Goal: Task Accomplishment & Management: Manage account settings

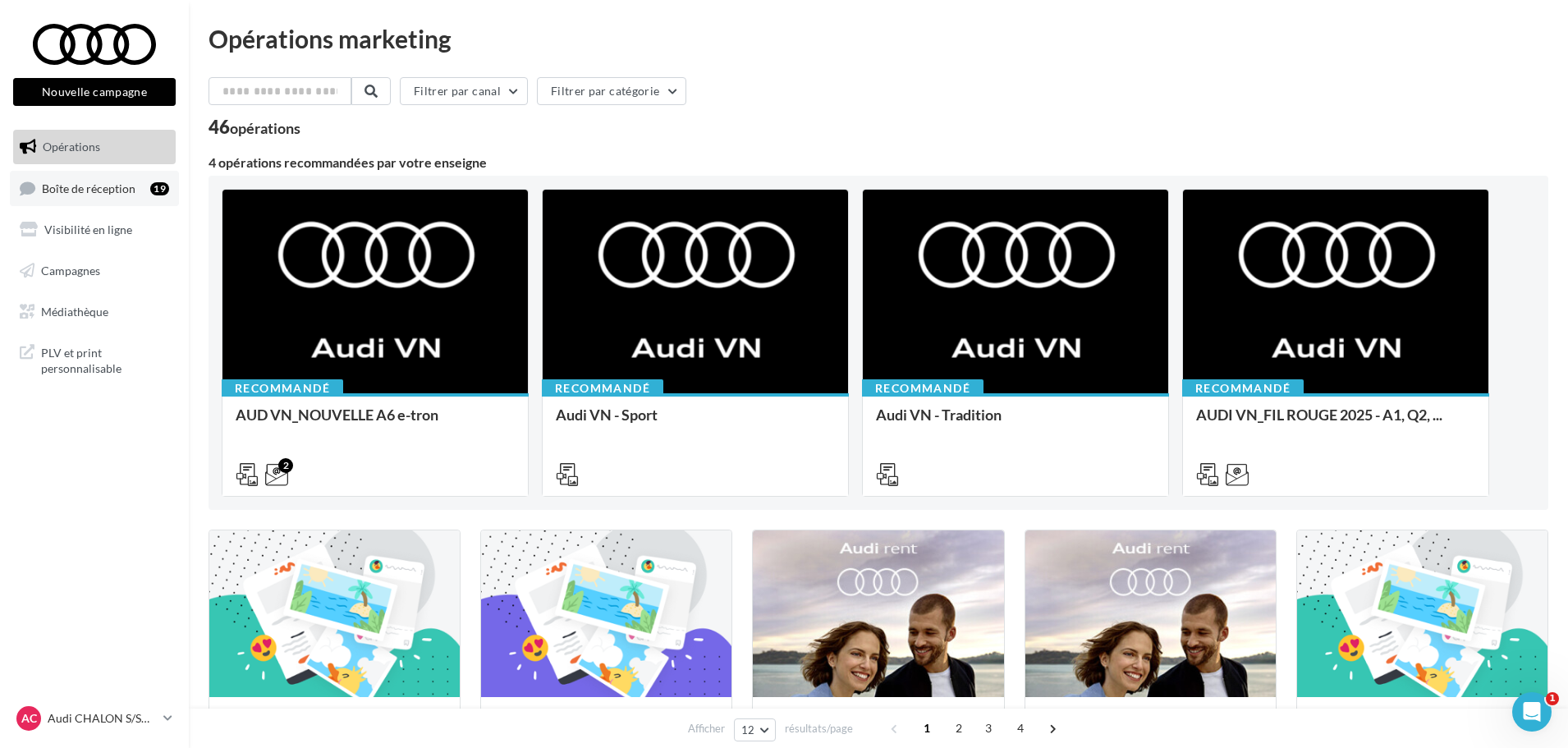
click at [123, 197] on link "Boîte de réception 19" at bounding box center [94, 189] width 169 height 35
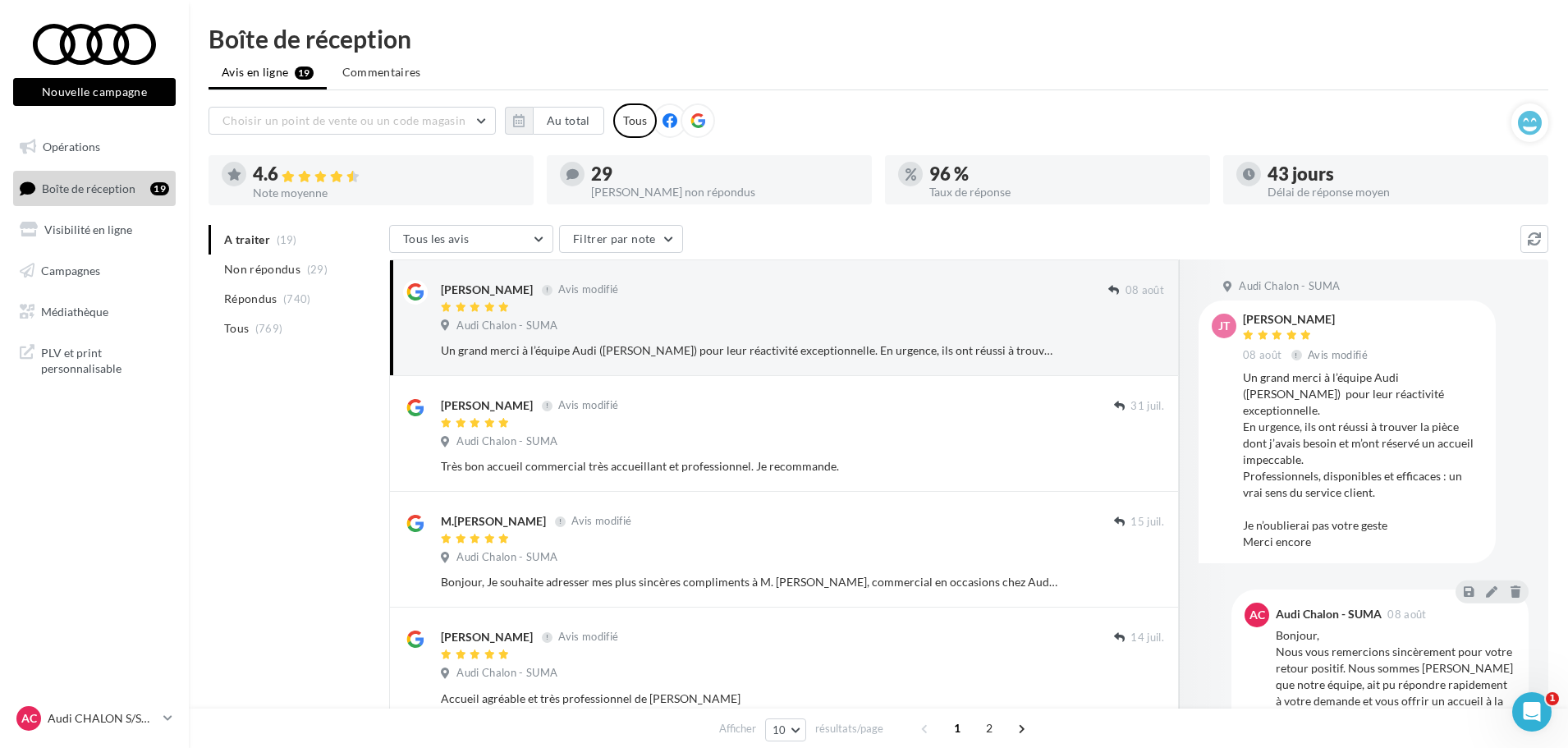
click at [706, 120] on div at bounding box center [698, 120] width 34 height 34
click at [557, 116] on button "Au total" at bounding box center [568, 121] width 71 height 28
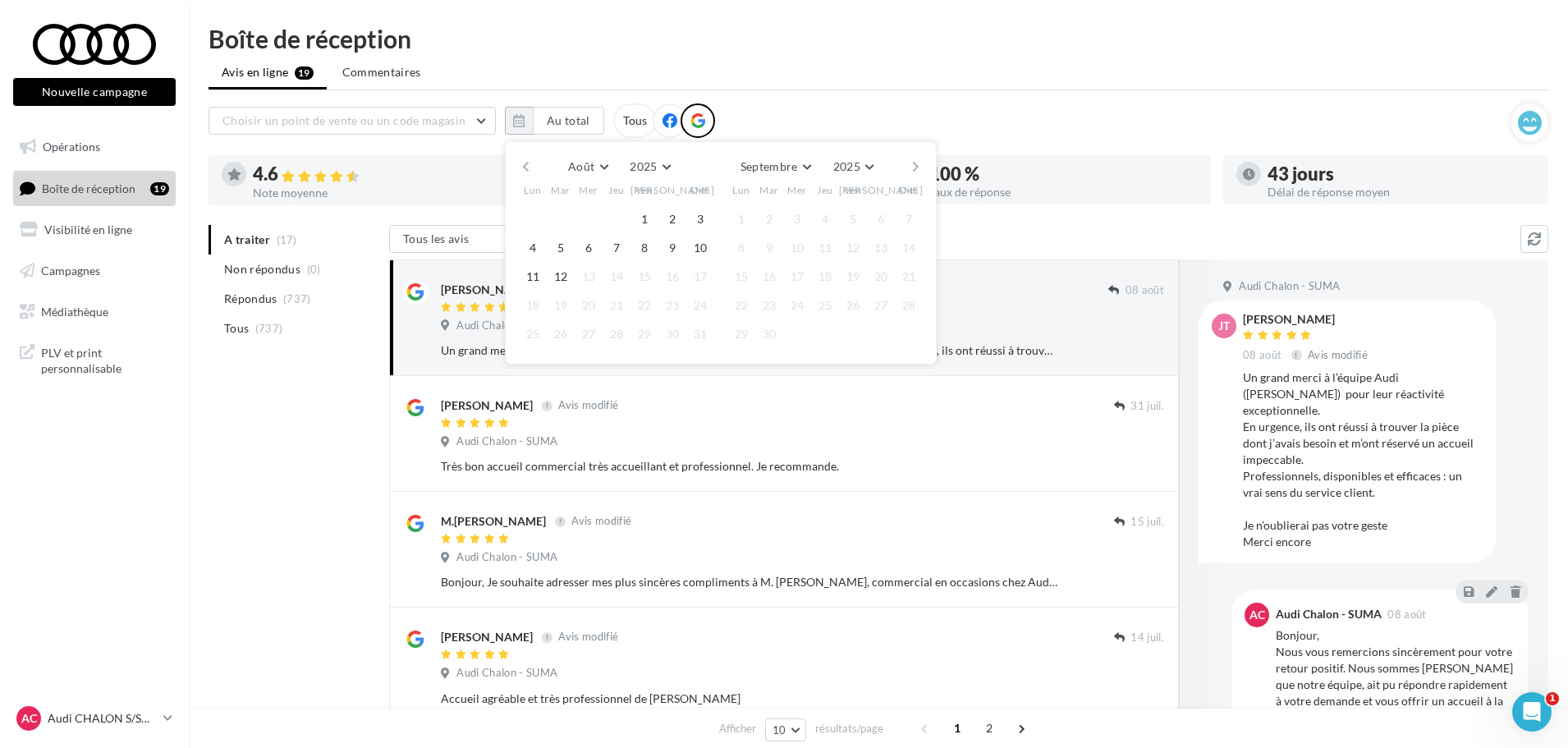
click at [523, 163] on button "button" at bounding box center [526, 167] width 14 height 23
click at [560, 217] on button "1" at bounding box center [561, 220] width 25 height 25
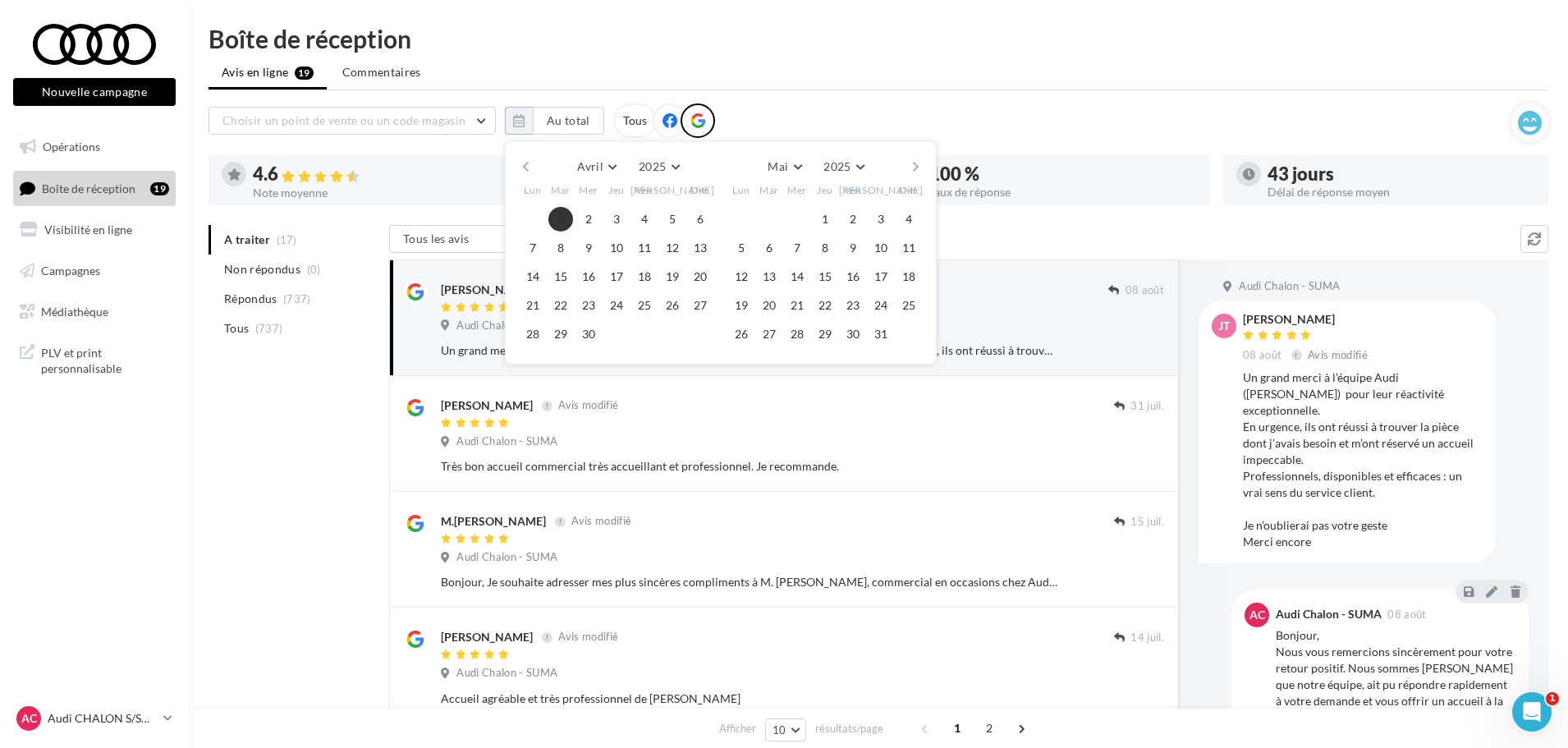
click at [921, 168] on button "button" at bounding box center [916, 167] width 14 height 23
click at [912, 249] on button "10" at bounding box center [909, 248] width 25 height 25
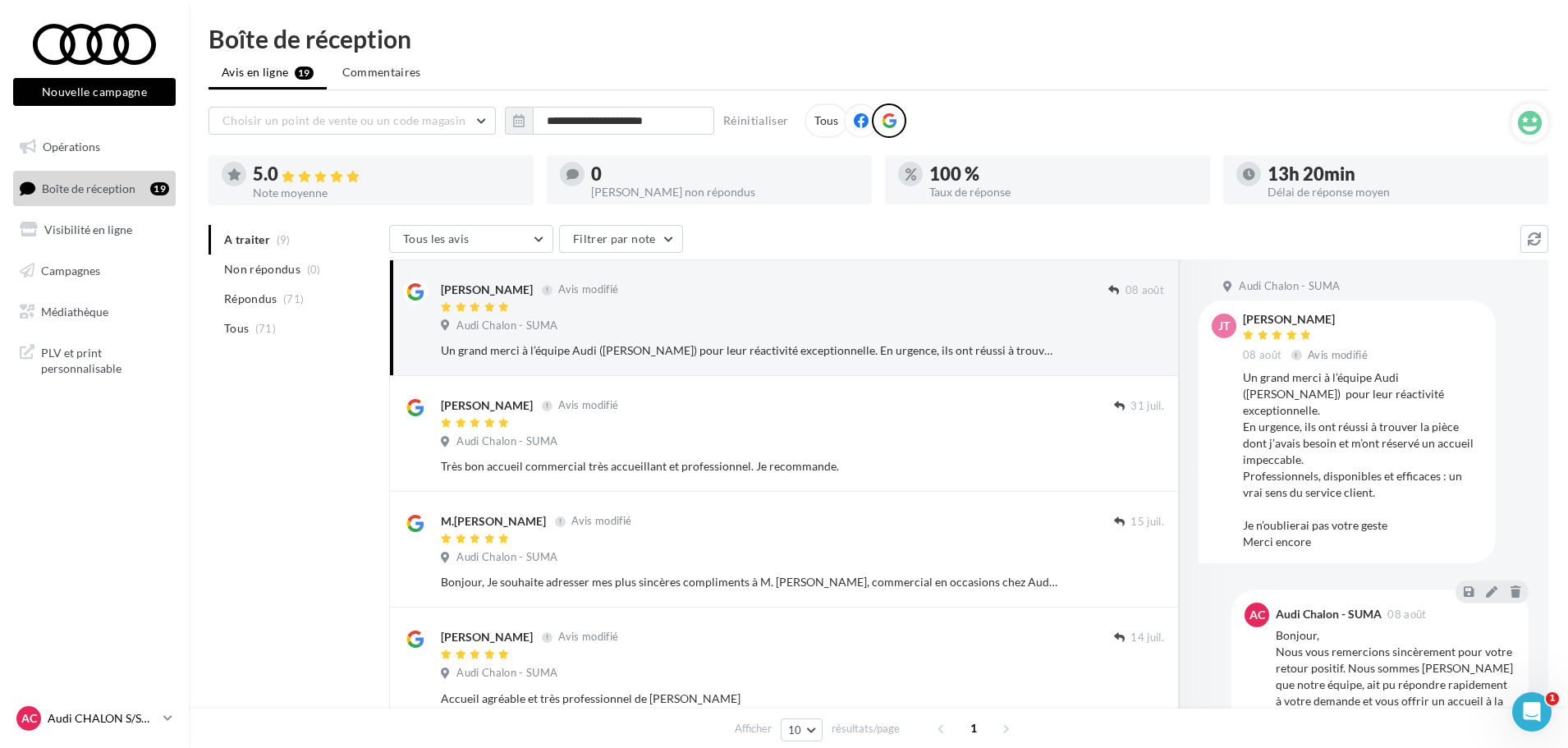
click at [165, 717] on icon at bounding box center [168, 718] width 9 height 14
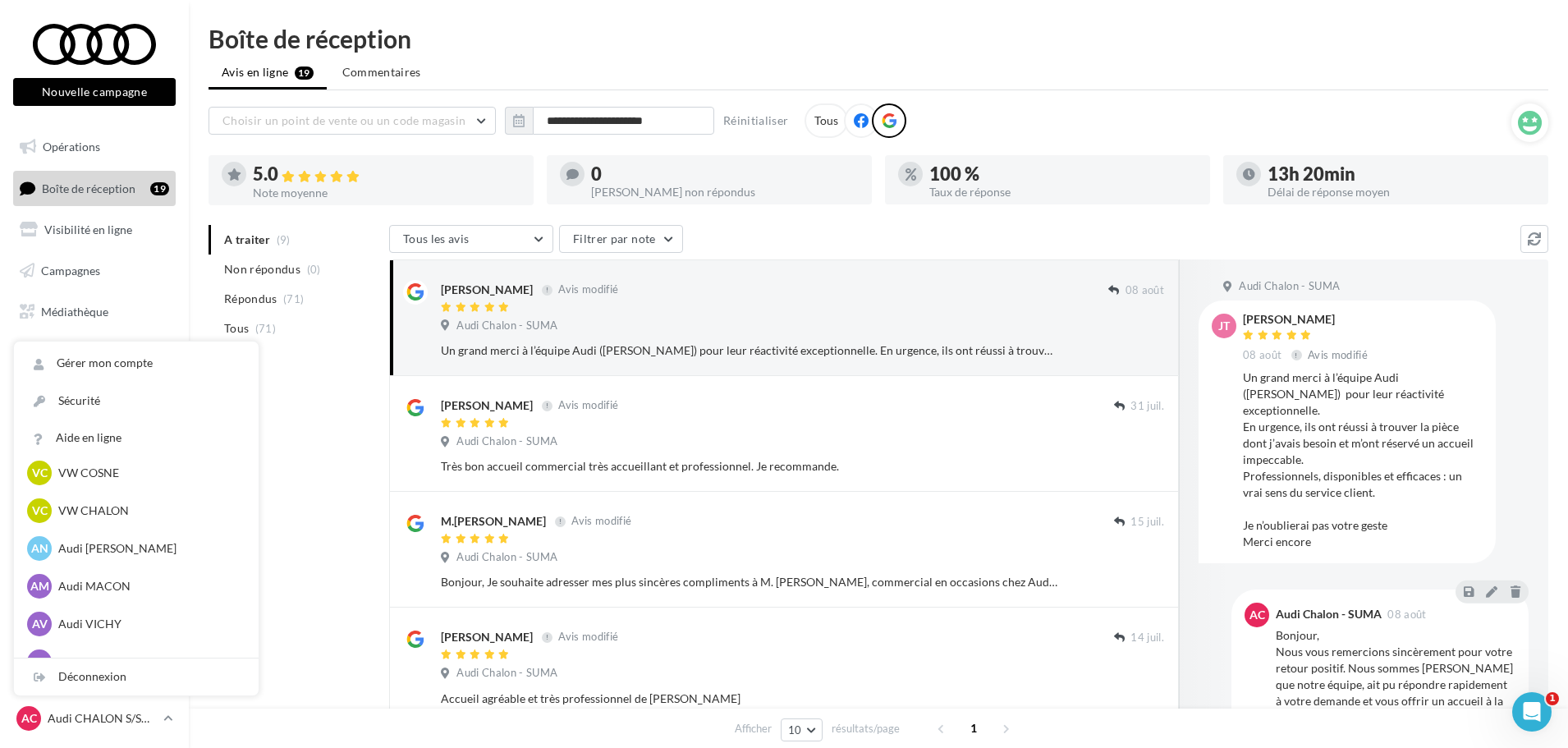
scroll to position [821, 0]
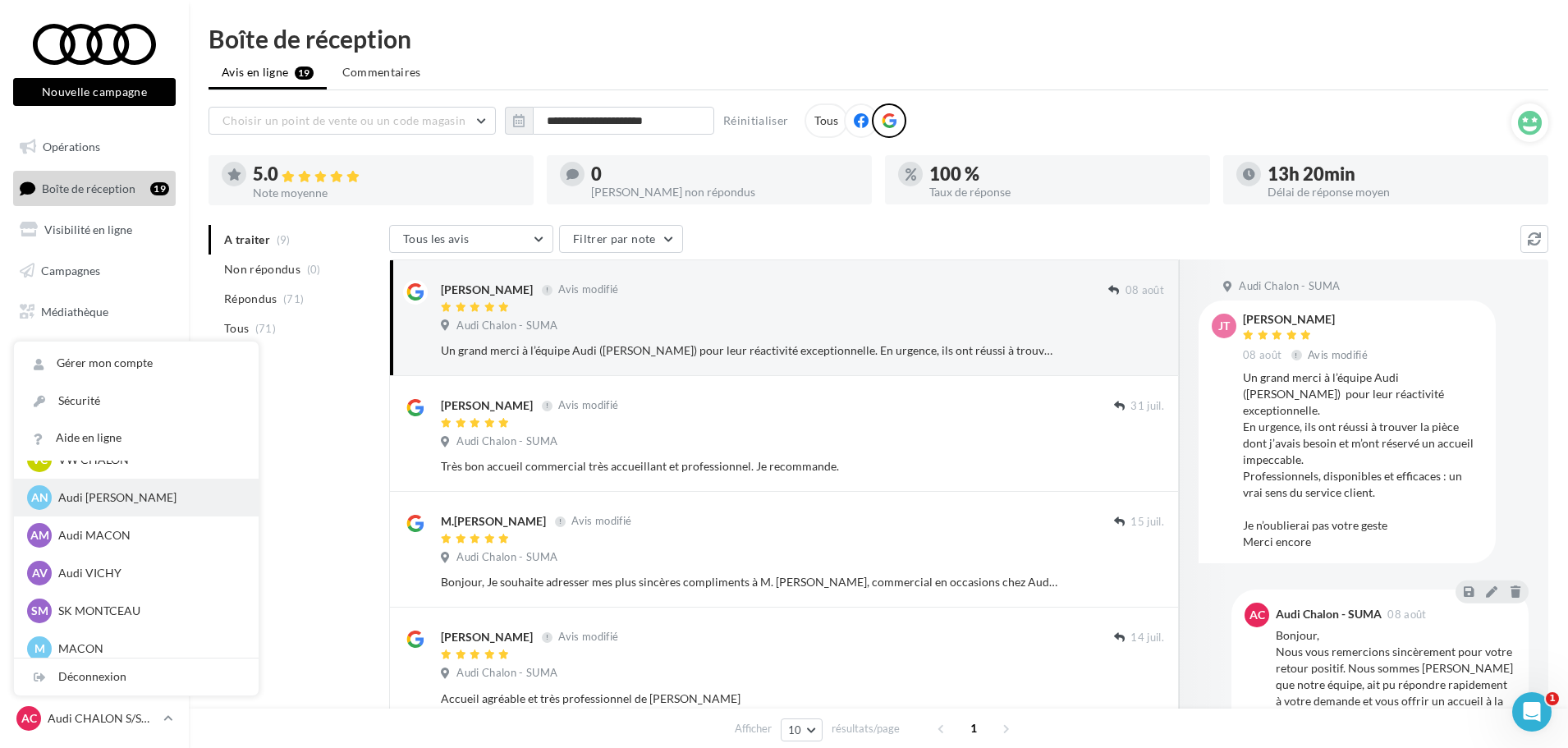
click at [162, 497] on p "Audi [PERSON_NAME]" at bounding box center [148, 497] width 181 height 17
